Goal: Transaction & Acquisition: Purchase product/service

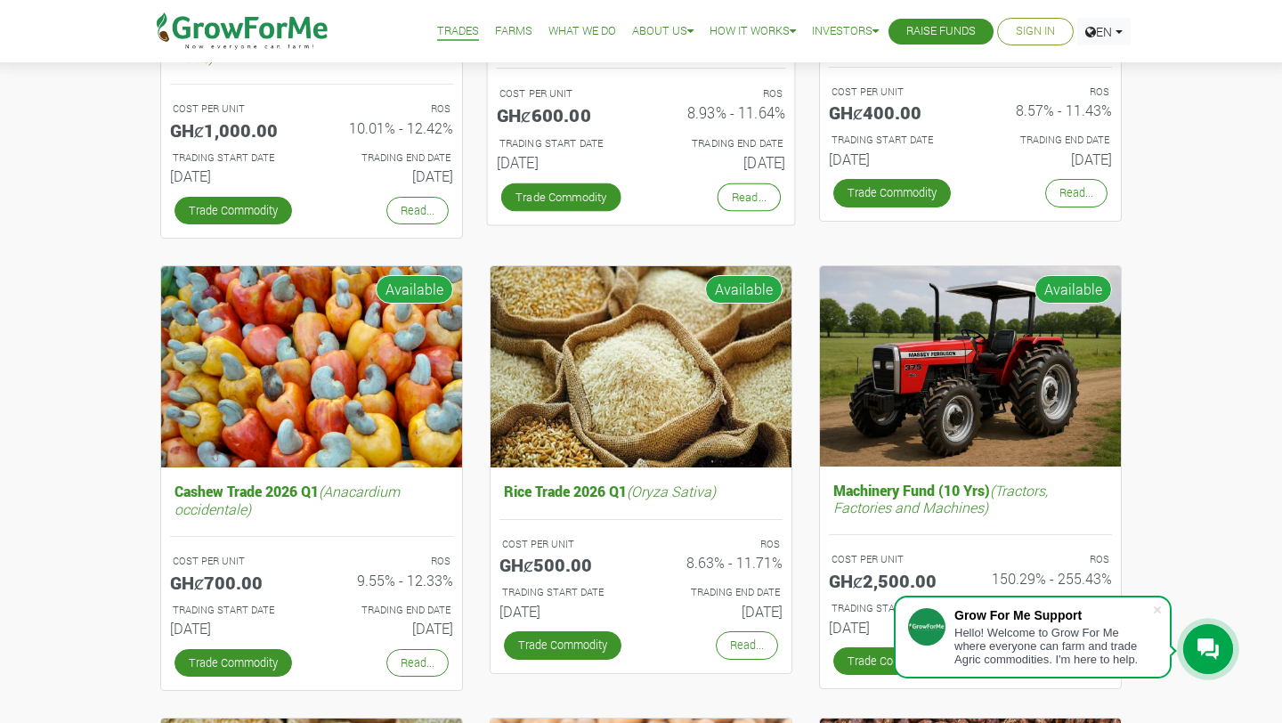
scroll to position [455, 0]
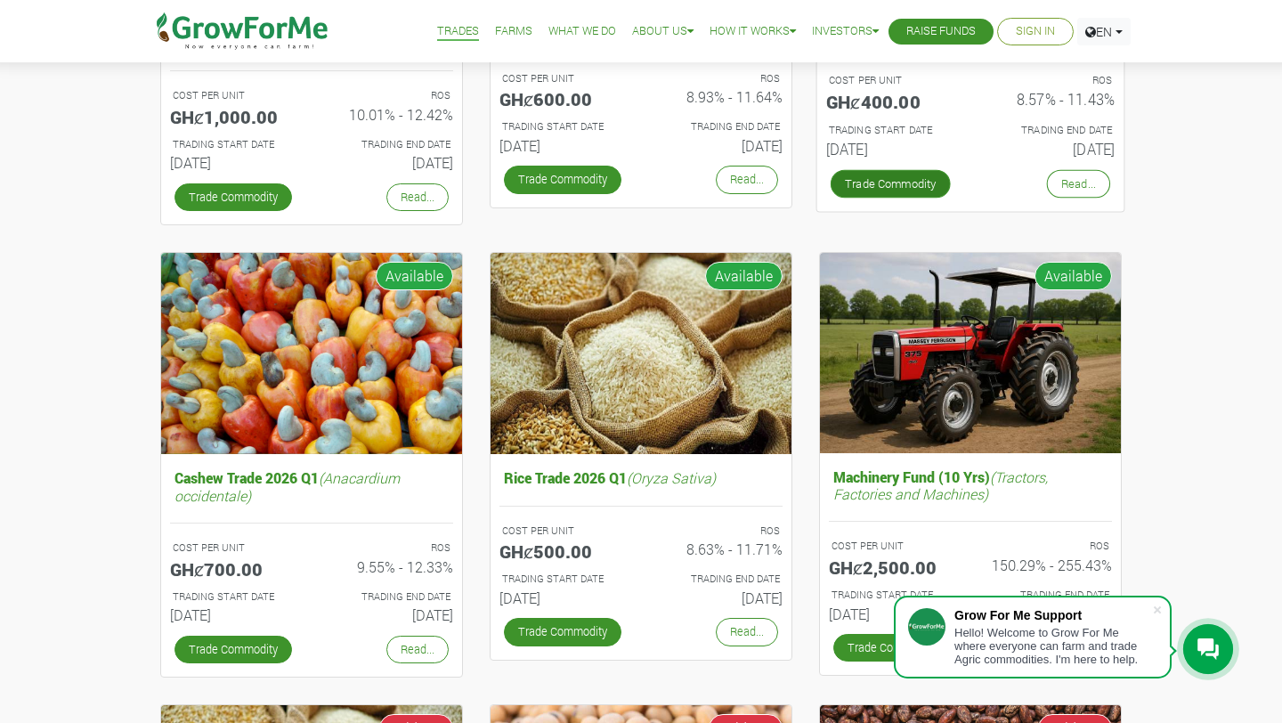
click at [896, 181] on link "Trade Commodity" at bounding box center [891, 183] width 120 height 28
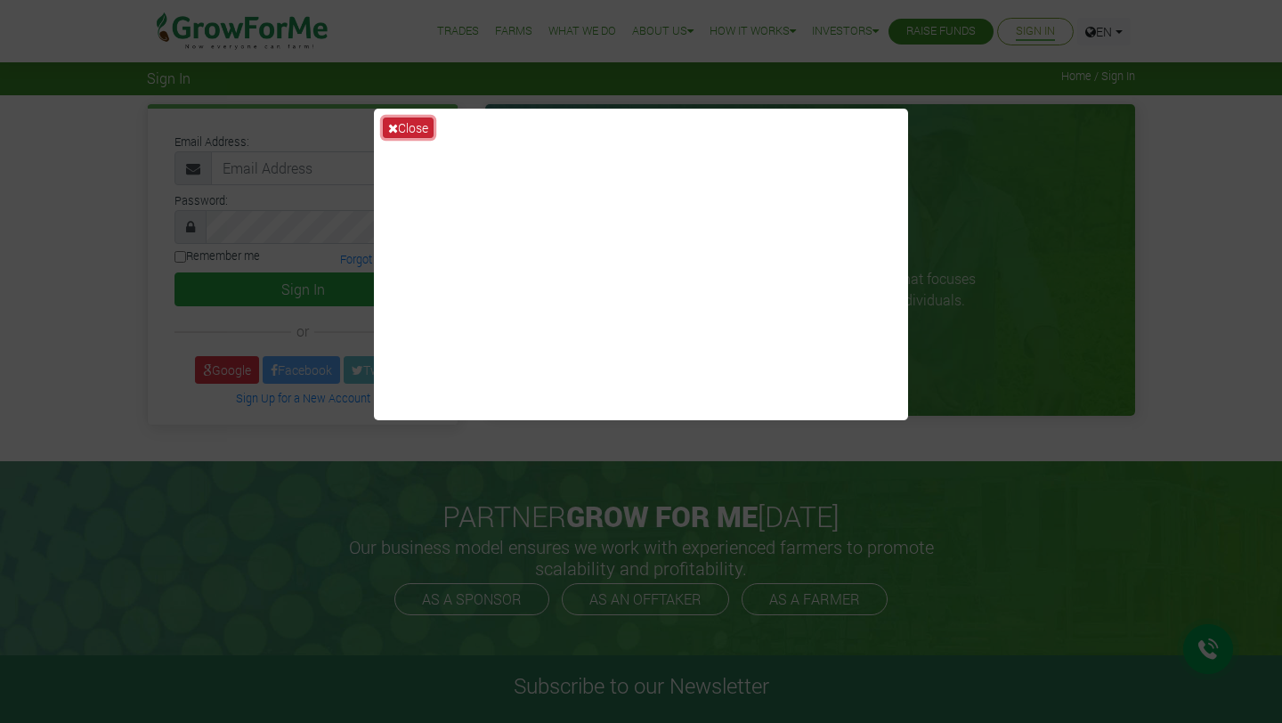
click at [418, 126] on button "Close" at bounding box center [408, 128] width 51 height 20
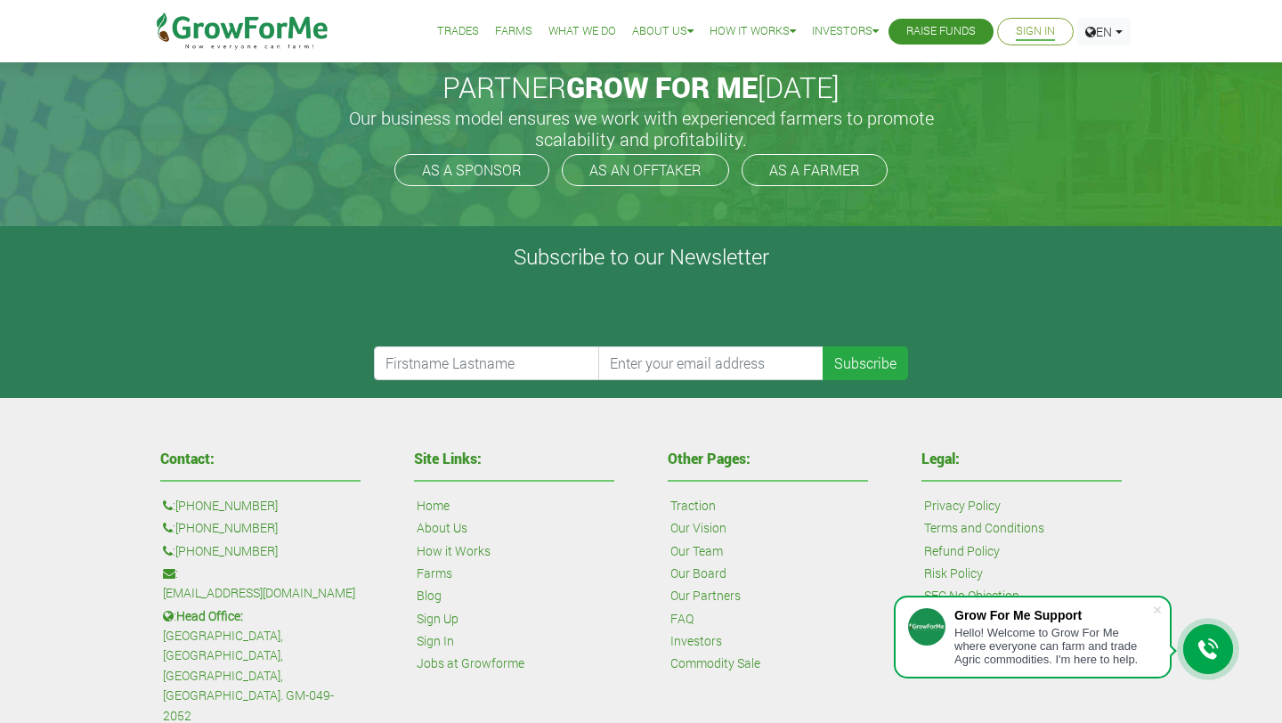
scroll to position [426, 0]
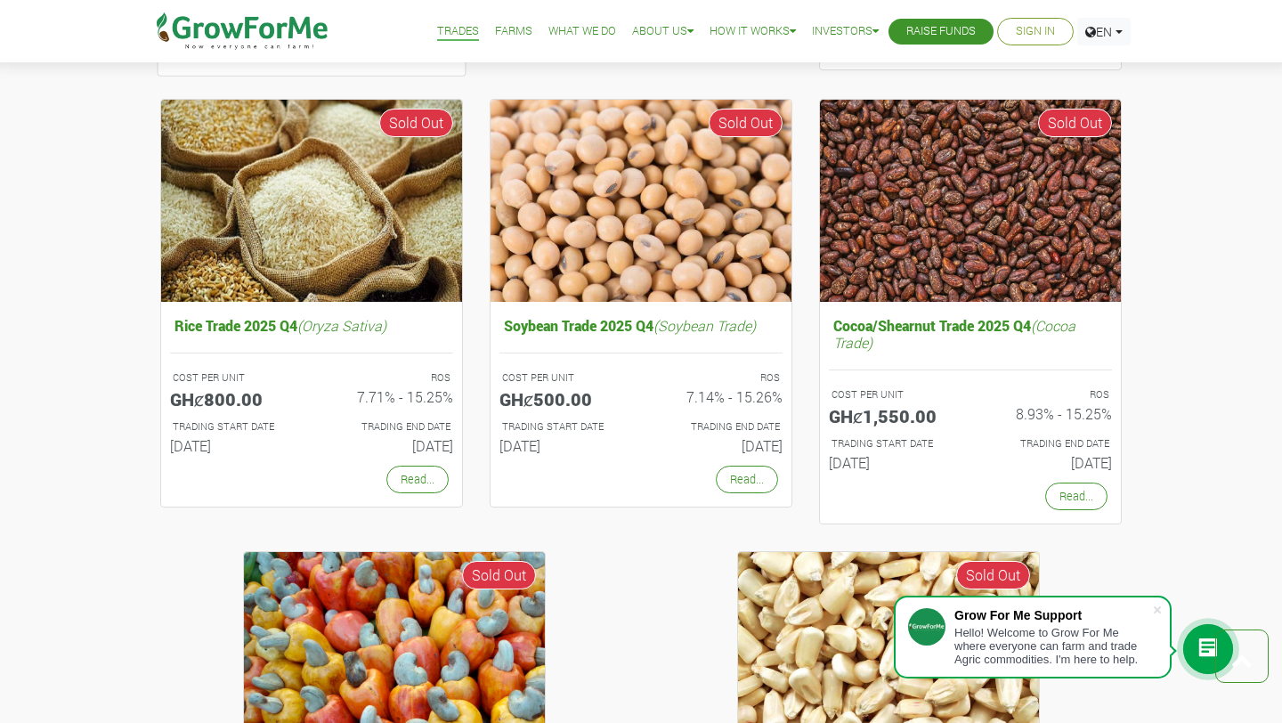
scroll to position [888, 0]
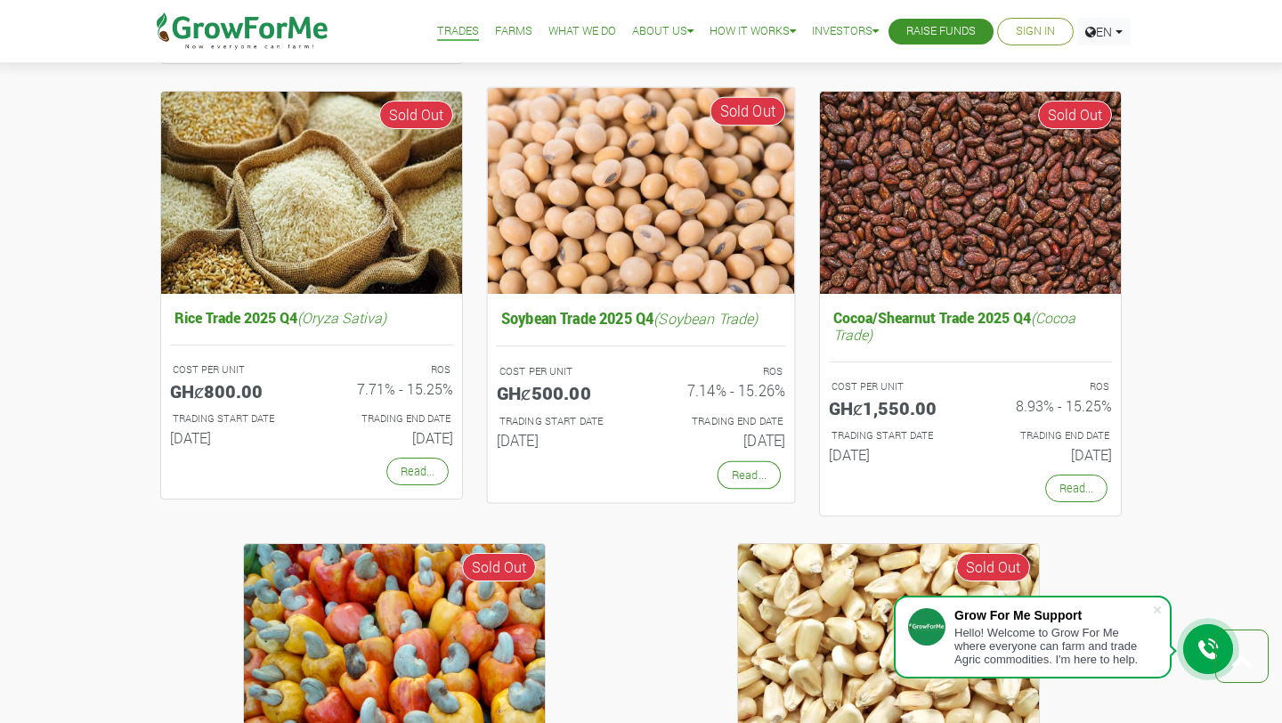
click at [533, 454] on div "TRADING START DATE 01st Oct 2025" at bounding box center [562, 432] width 158 height 45
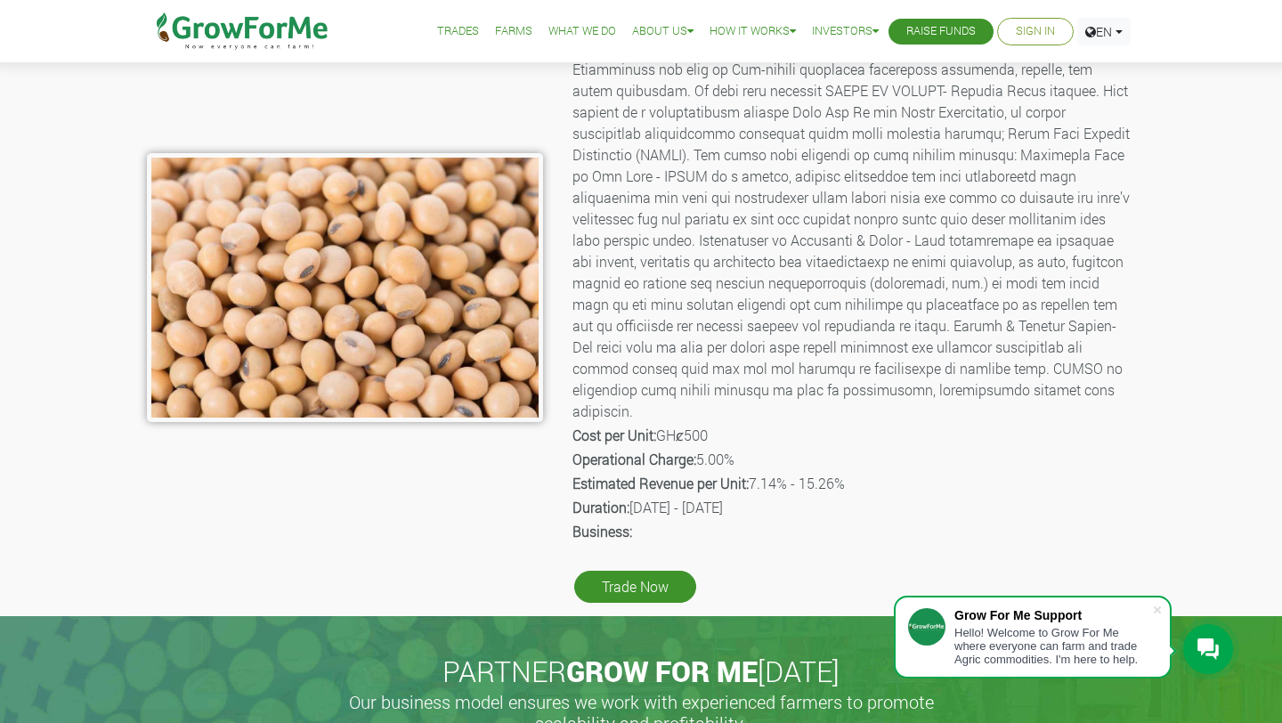
scroll to position [238, 0]
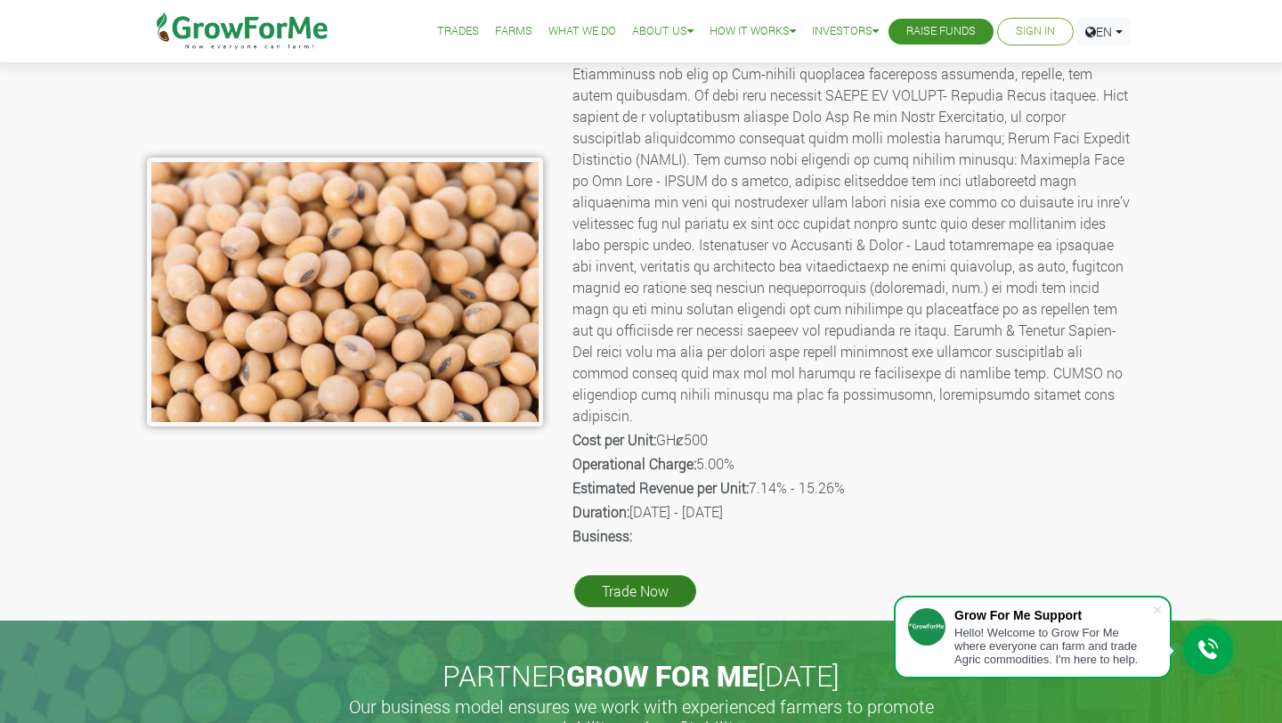
click at [615, 575] on link "Trade Now" at bounding box center [635, 591] width 122 height 32
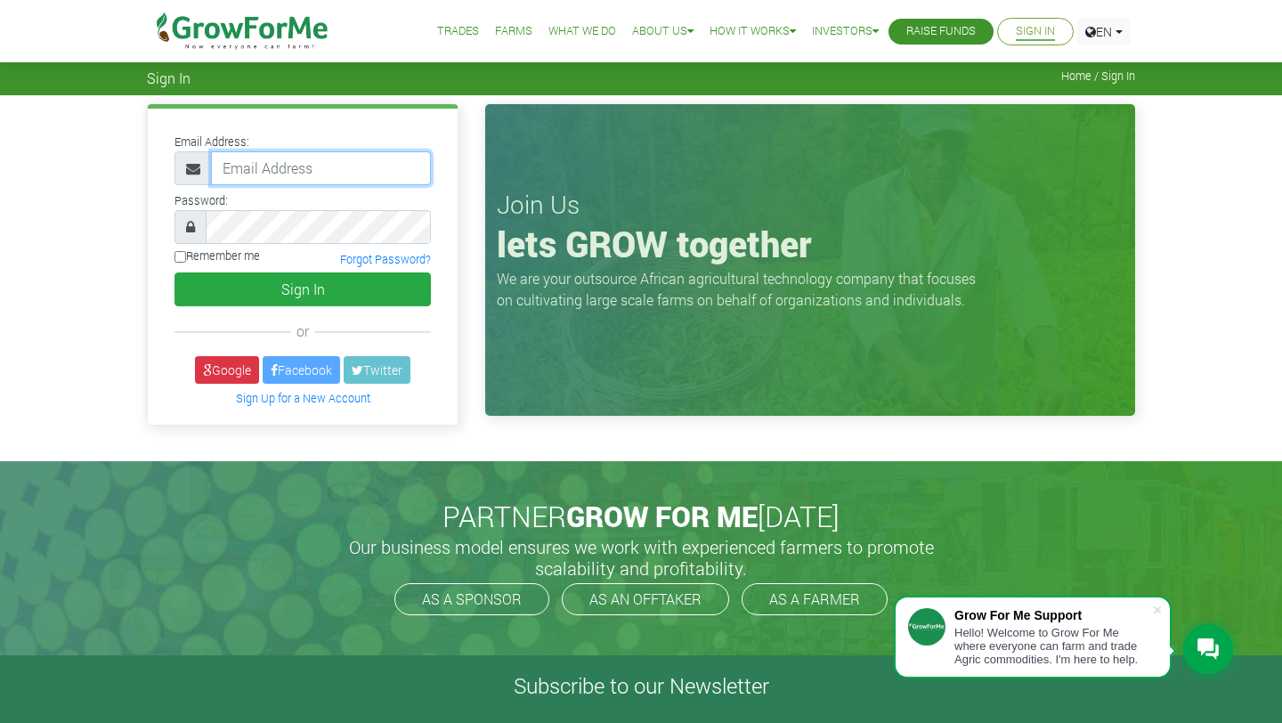
click at [283, 167] on input "email" at bounding box center [321, 168] width 220 height 34
type input "petlynaid@gmail.com"
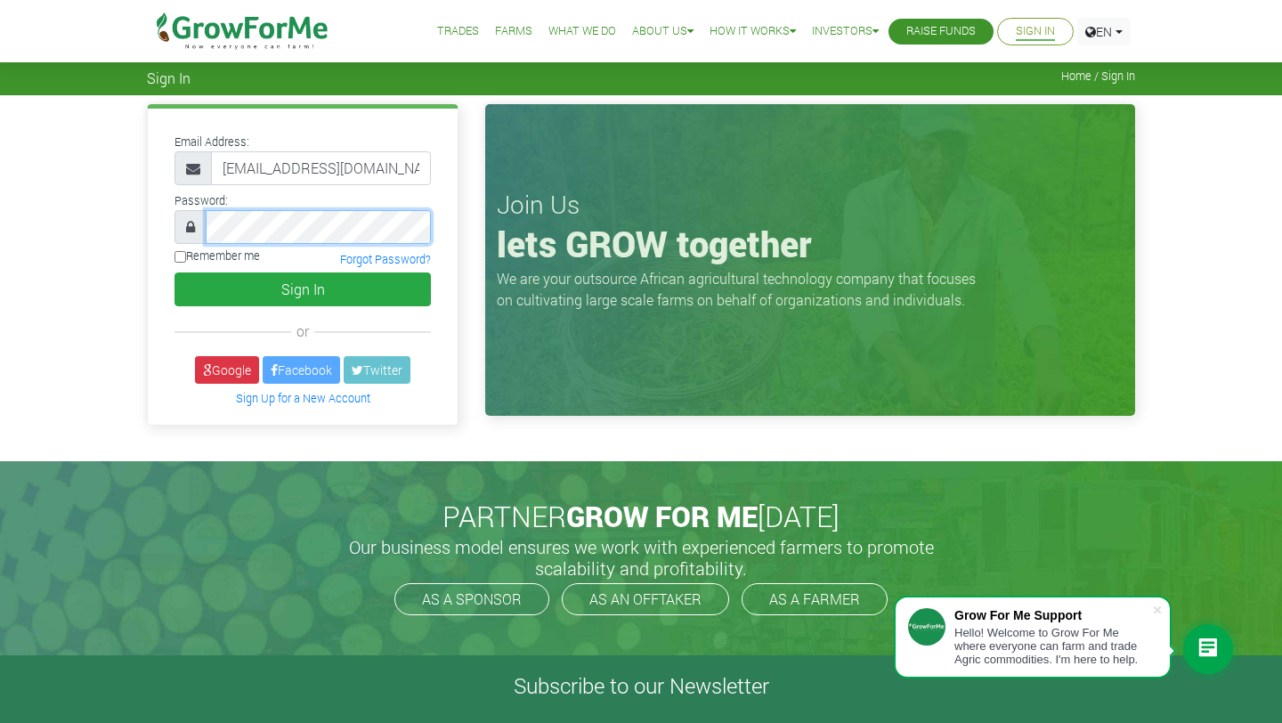
click at [175, 272] on button "Sign In" at bounding box center [303, 289] width 256 height 34
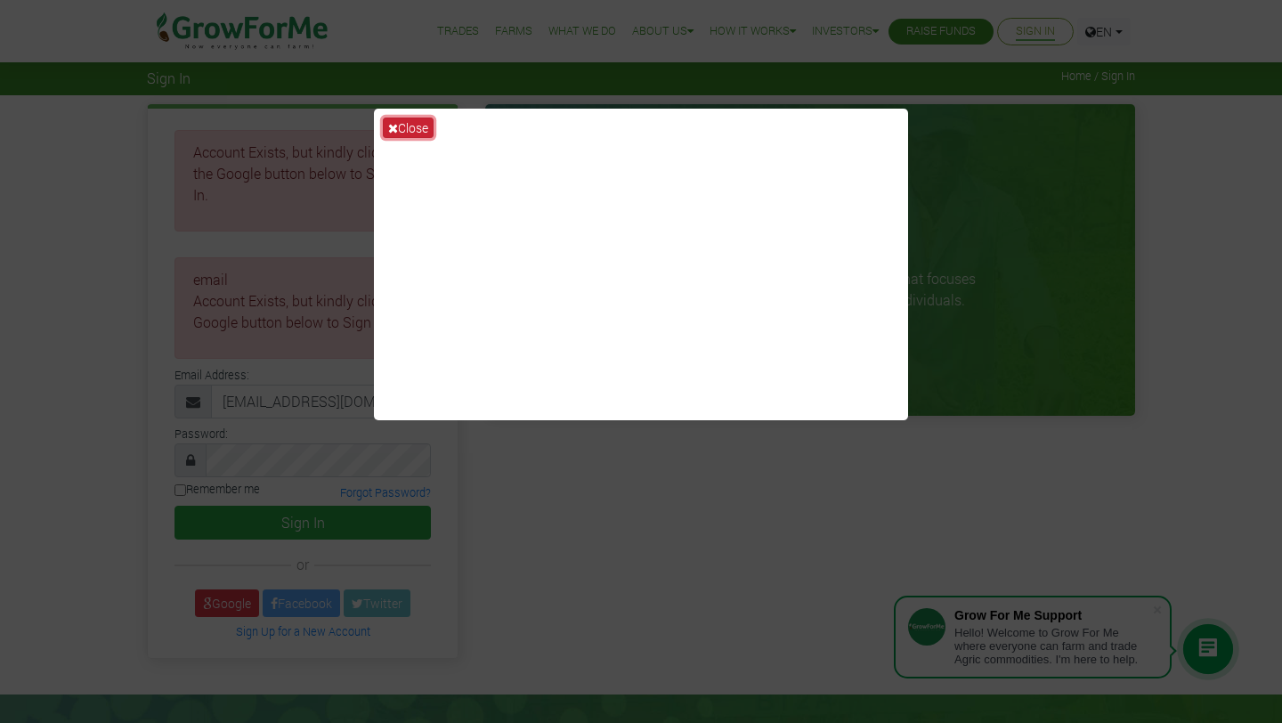
click at [393, 131] on icon at bounding box center [393, 128] width 10 height 12
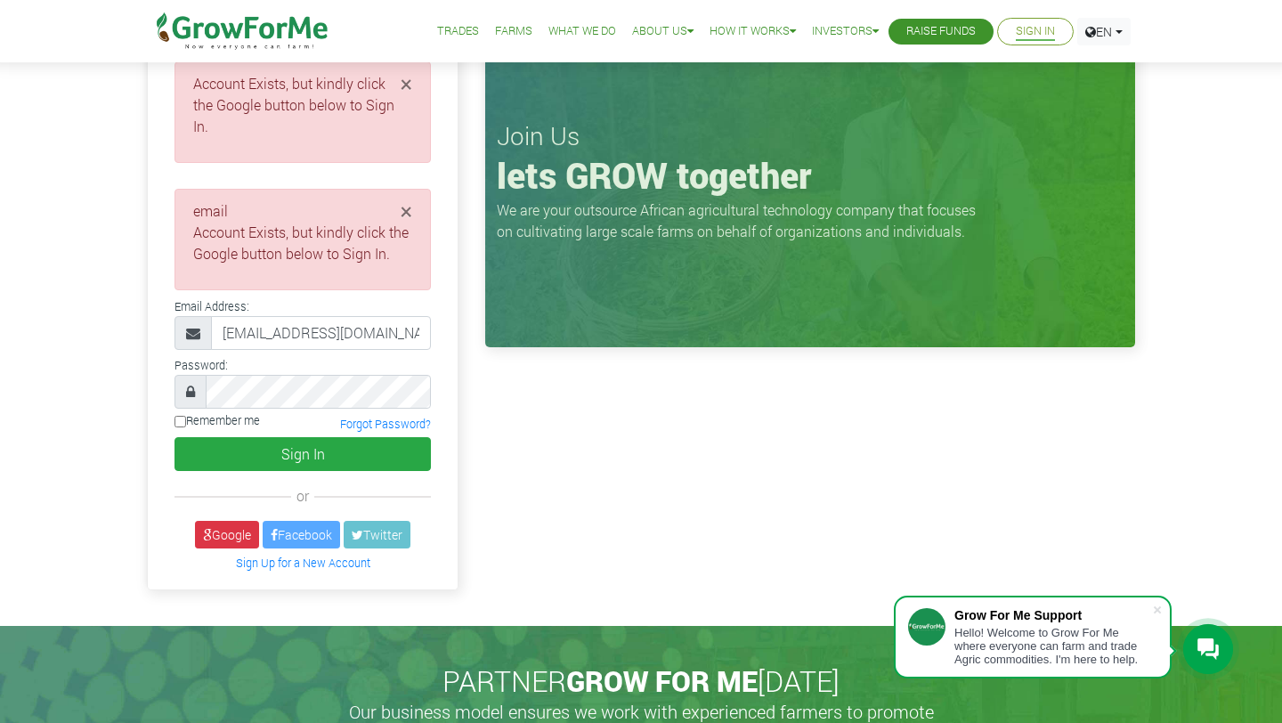
scroll to position [71, 0]
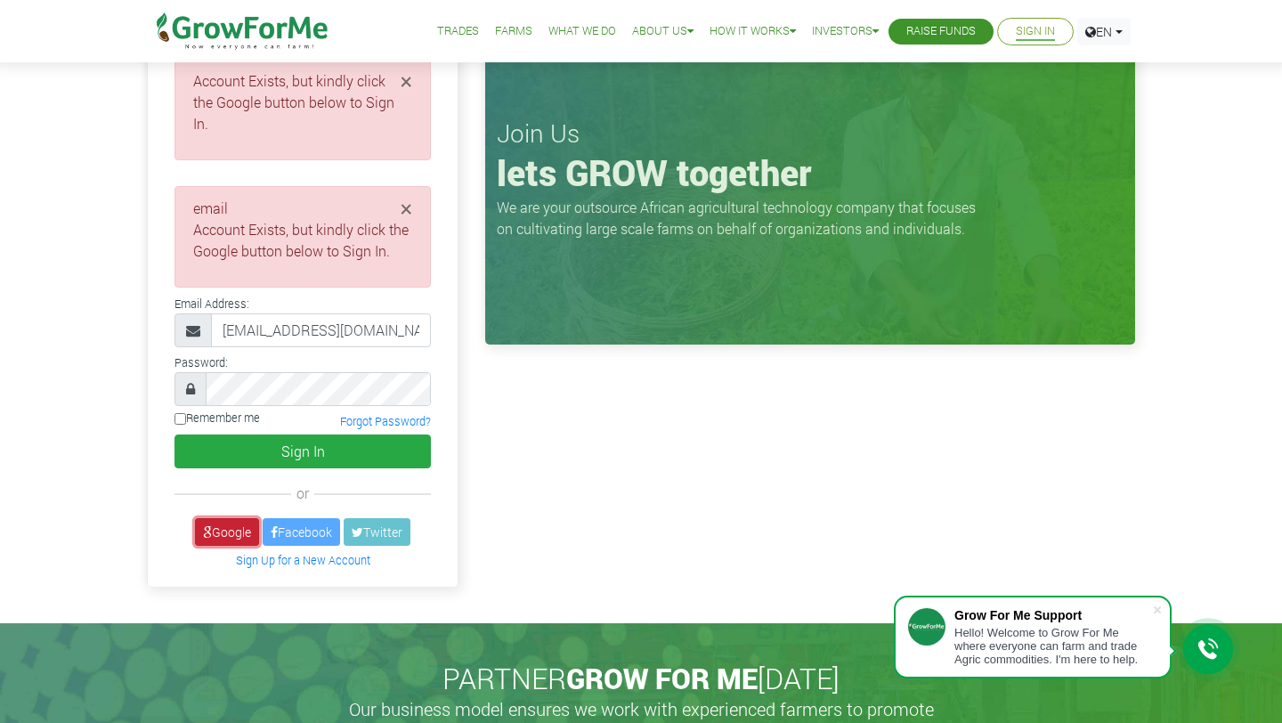
click at [231, 518] on link "Google" at bounding box center [227, 532] width 64 height 28
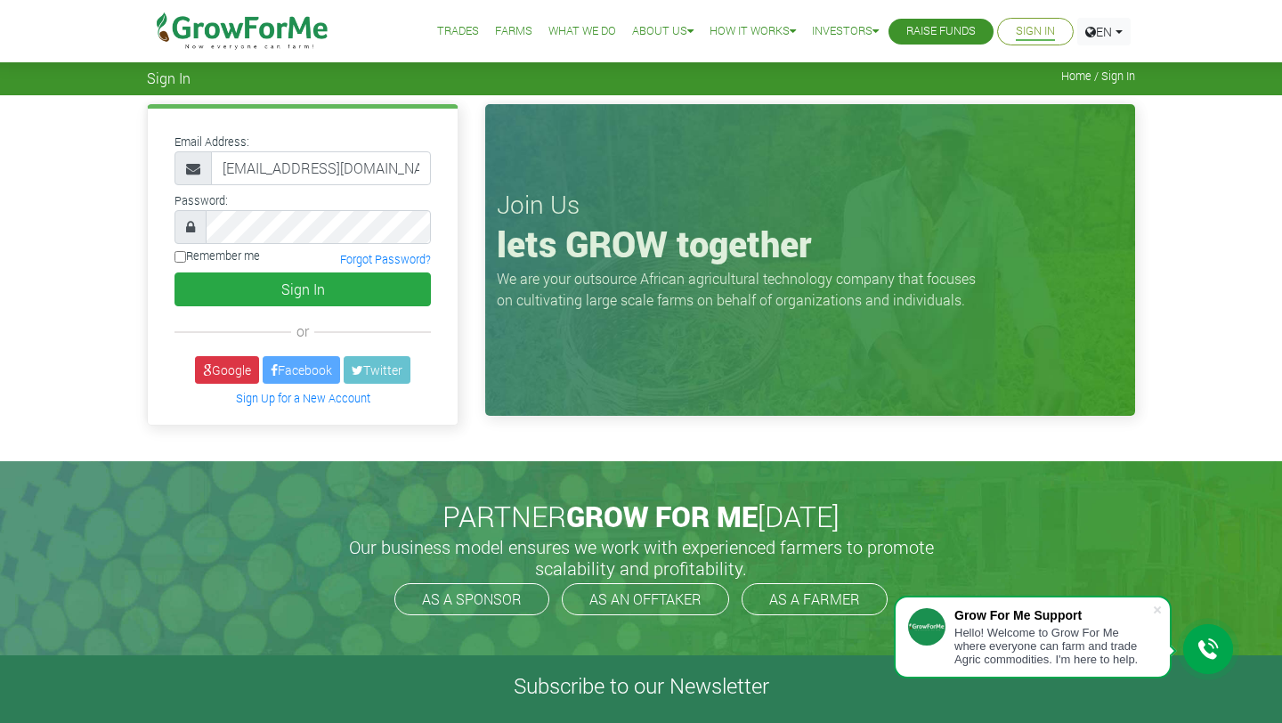
click at [495, 30] on link "Farms" at bounding box center [513, 31] width 37 height 19
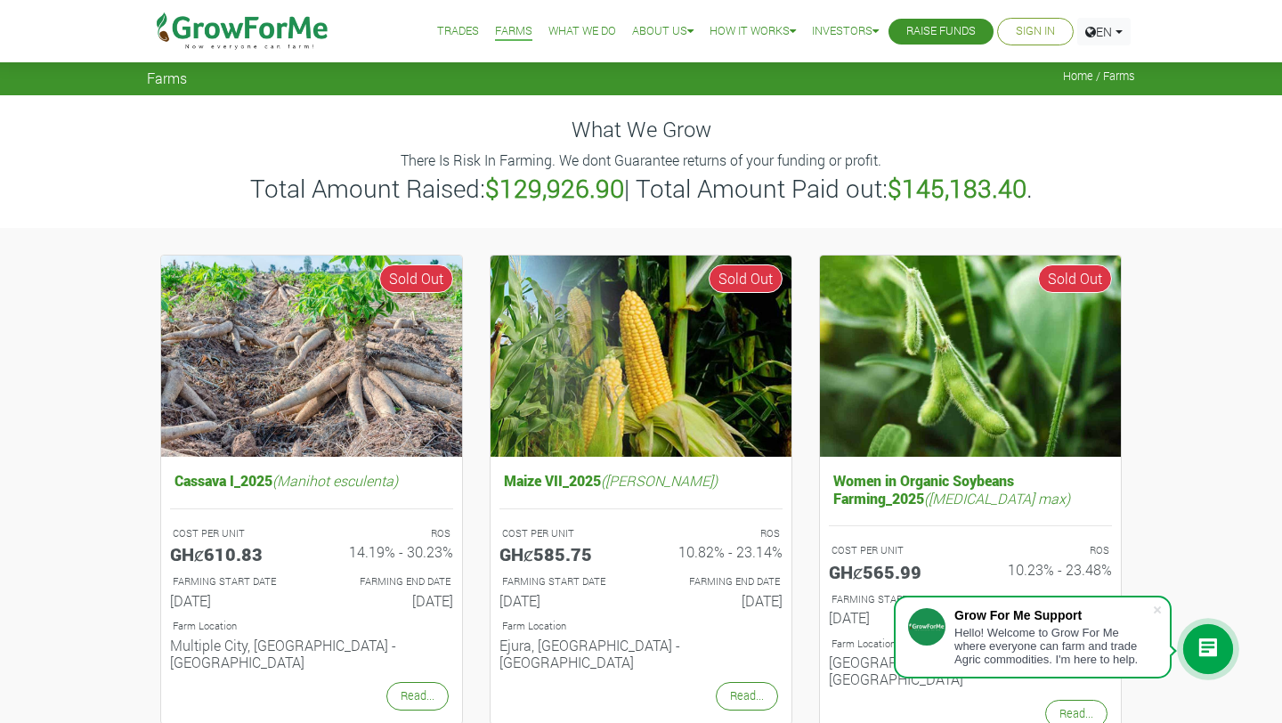
click at [440, 24] on link "Trades" at bounding box center [458, 31] width 42 height 19
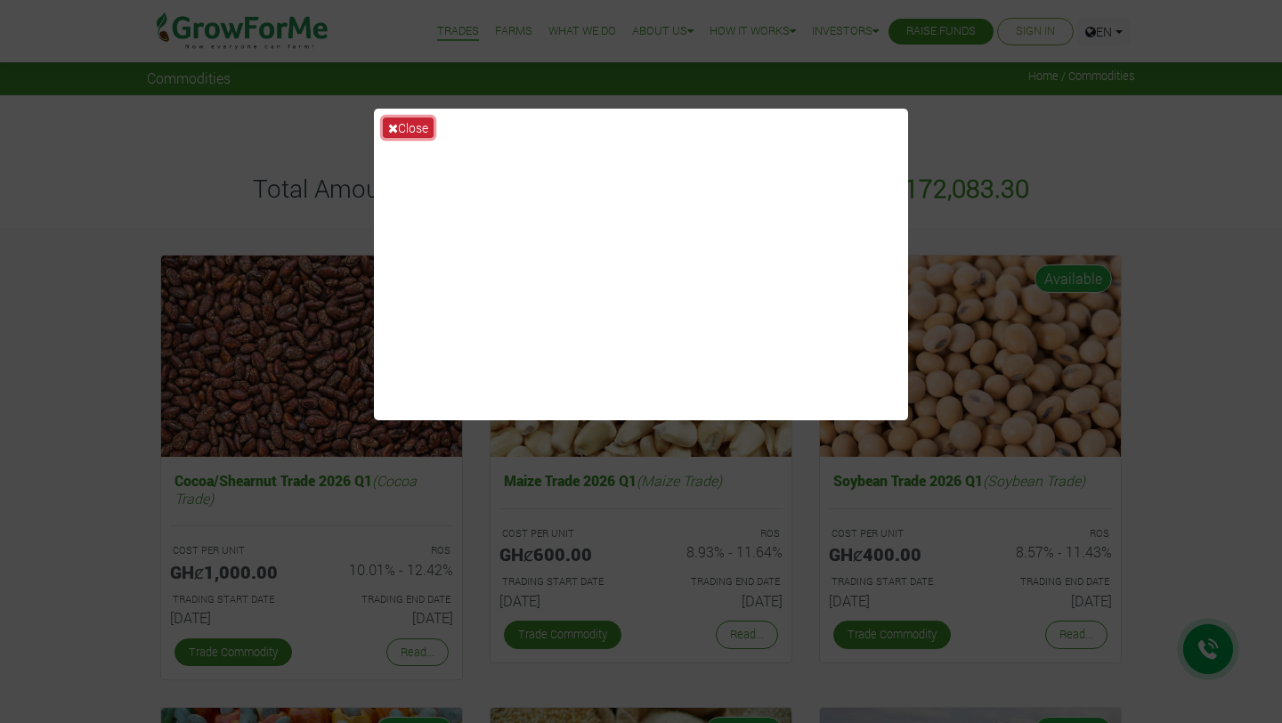
click at [410, 125] on button "Close" at bounding box center [408, 128] width 51 height 20
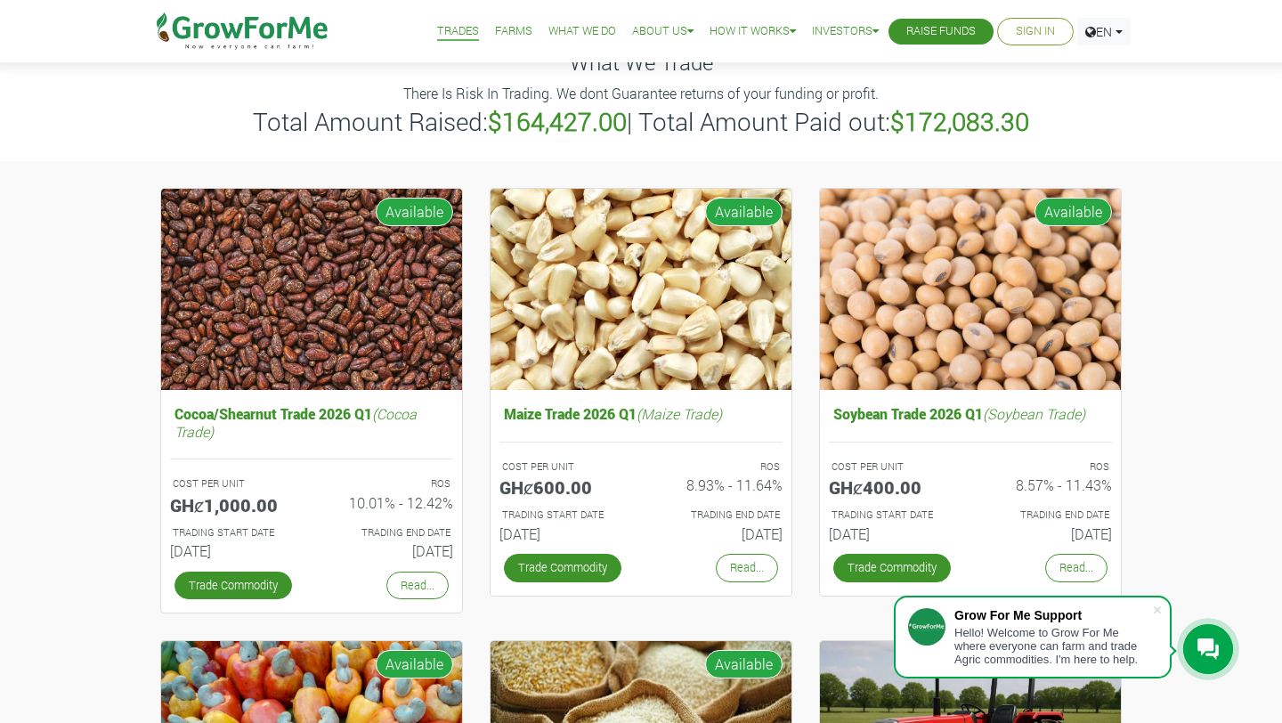
scroll to position [74, 0]
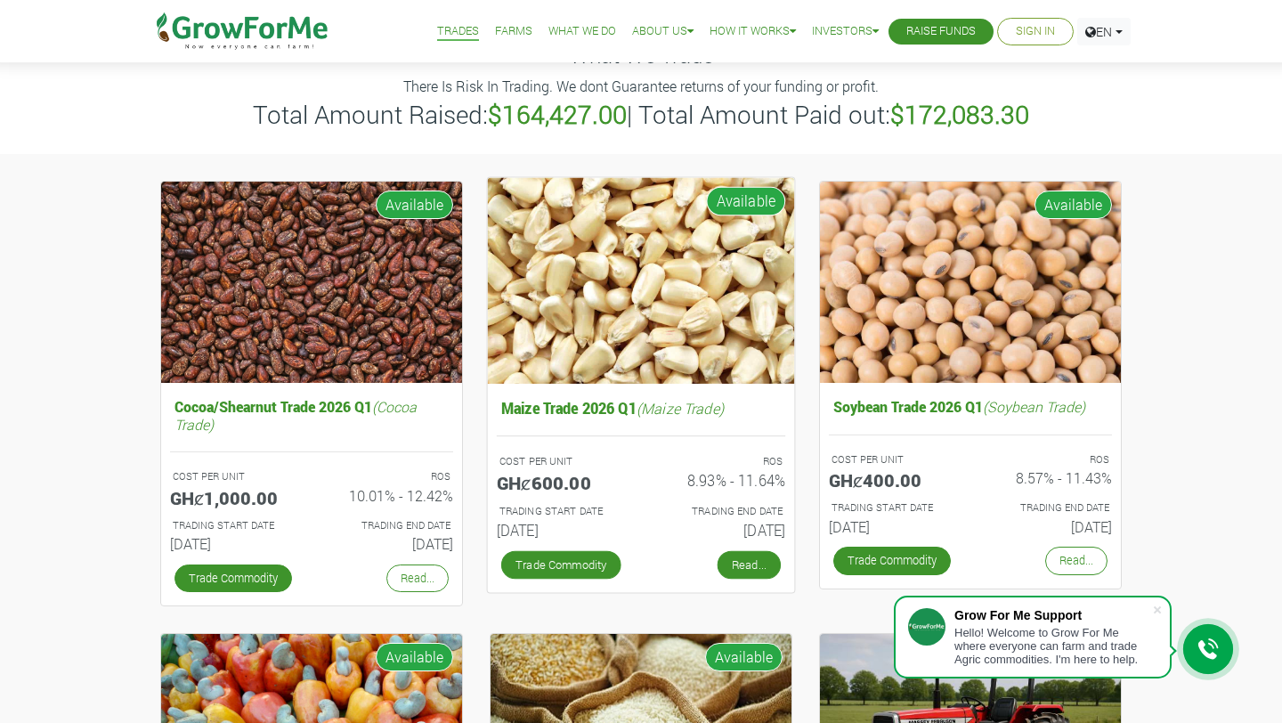
click at [742, 563] on link "Read..." at bounding box center [749, 564] width 63 height 28
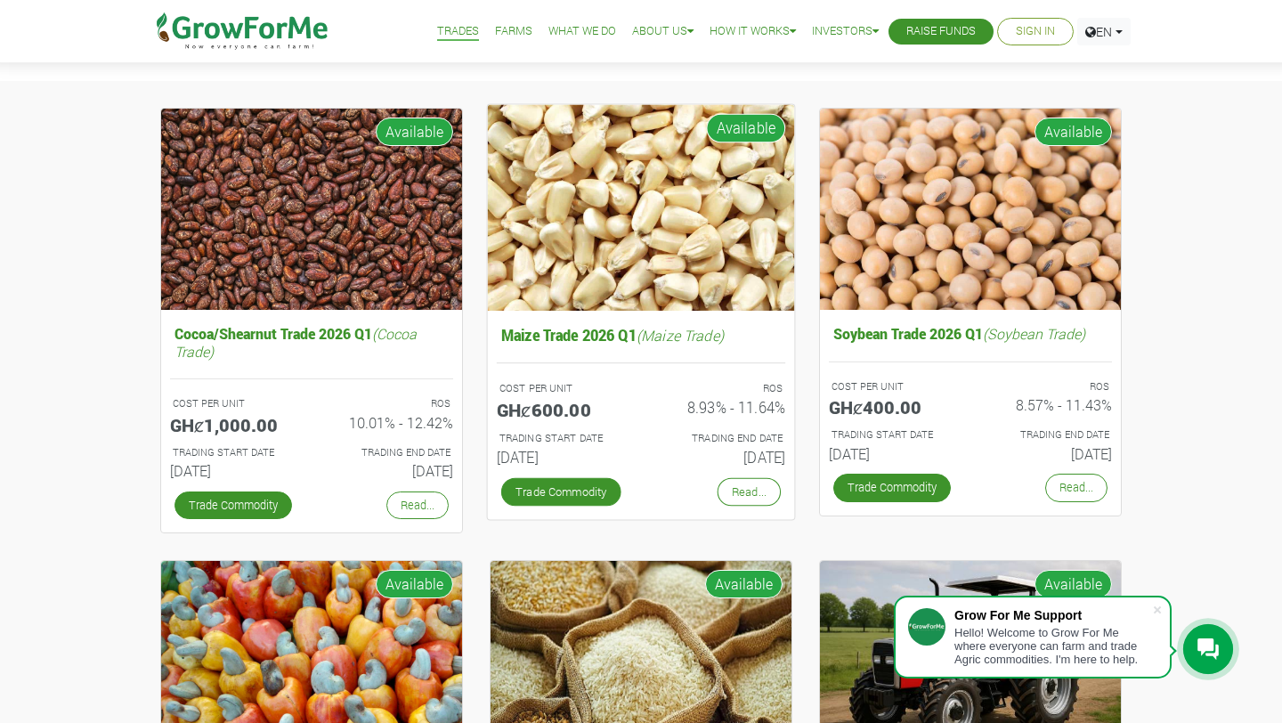
scroll to position [0, 0]
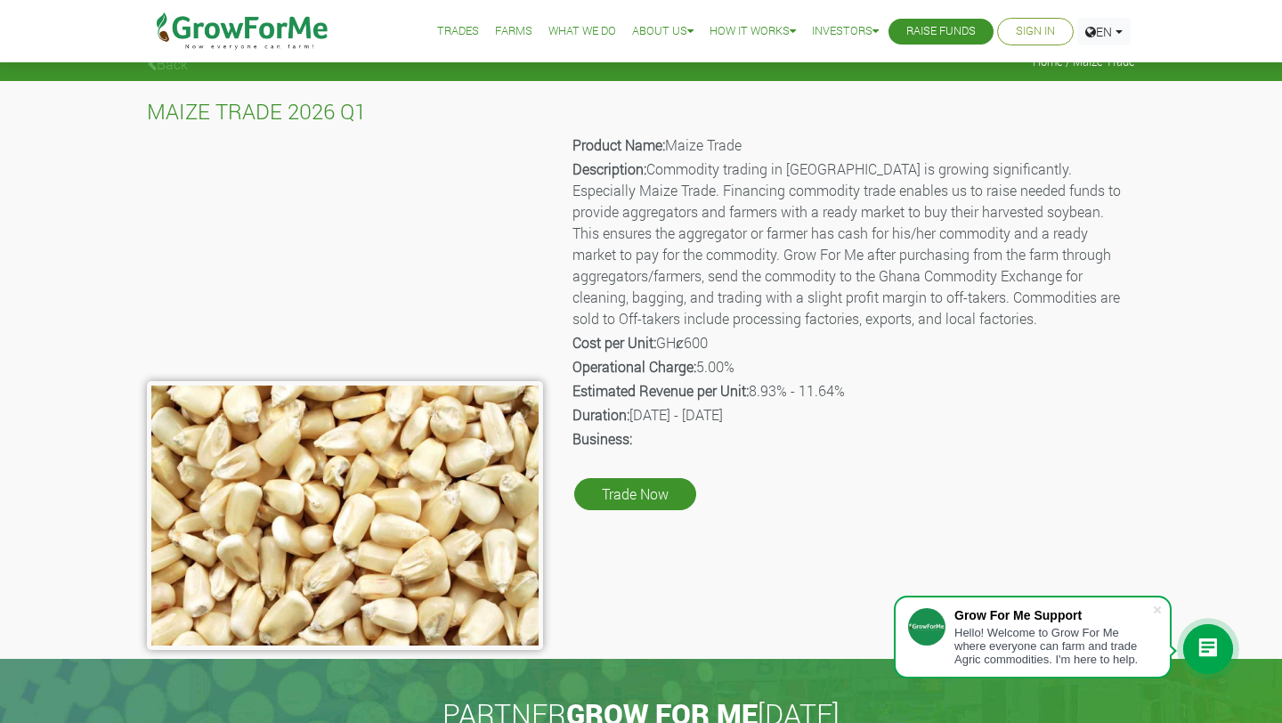
scroll to position [17, 0]
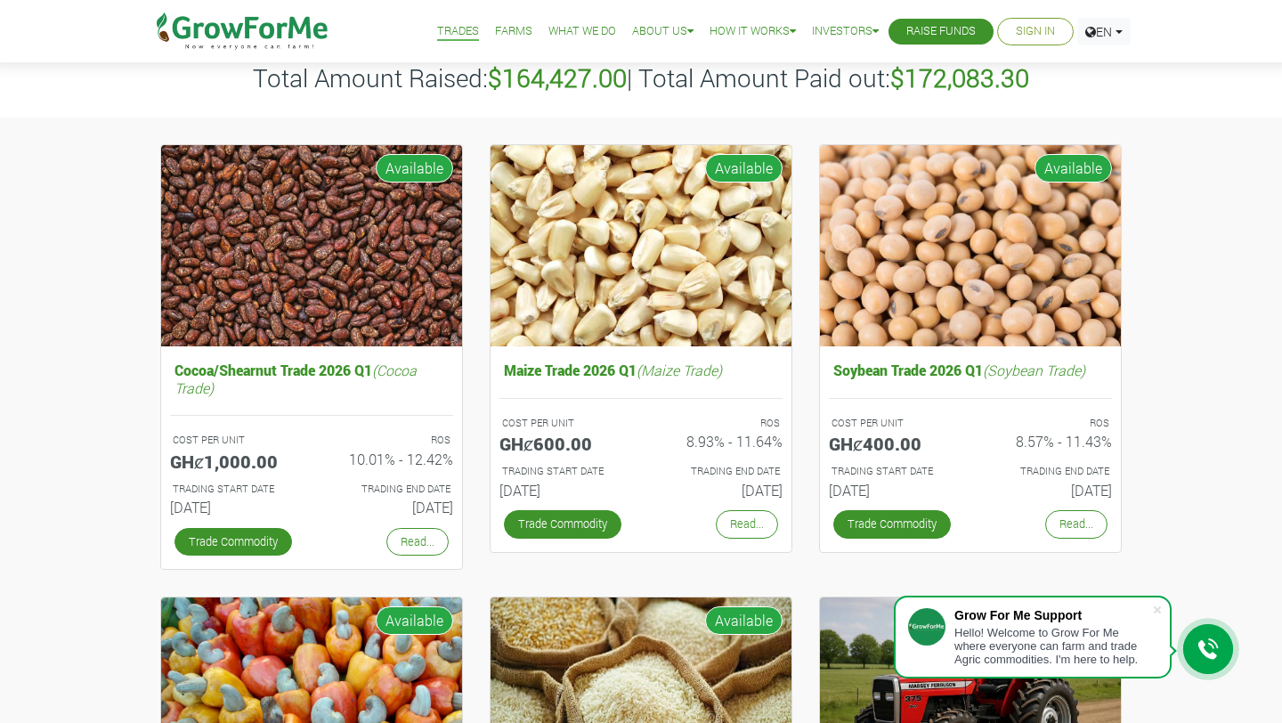
scroll to position [118, 0]
